Goal: Navigation & Orientation: Understand site structure

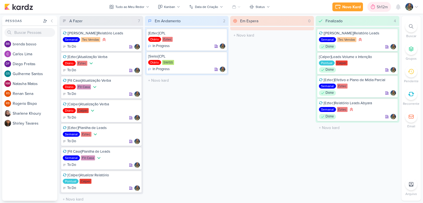
click at [373, 9] on icon at bounding box center [373, 6] width 4 height 5
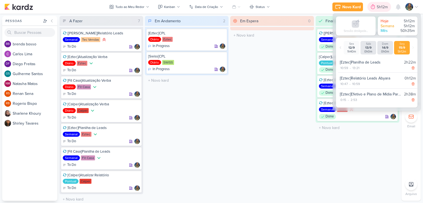
click at [373, 9] on icon at bounding box center [373, 6] width 4 height 5
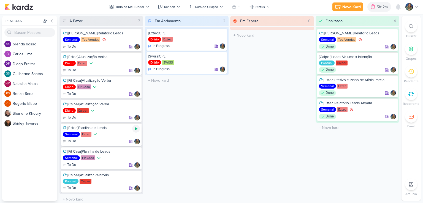
click at [136, 128] on icon at bounding box center [136, 129] width 3 height 3
click at [136, 129] on icon at bounding box center [136, 129] width 3 height 3
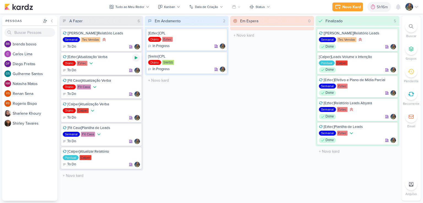
click at [136, 60] on div at bounding box center [136, 58] width 8 height 8
